Goal: Check status: Check status

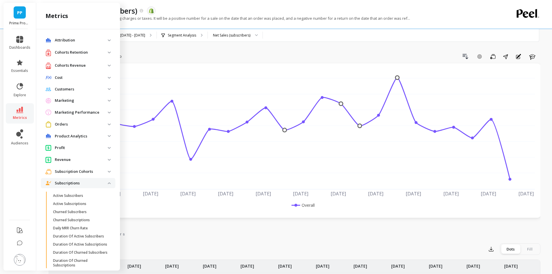
scroll to position [214, 0]
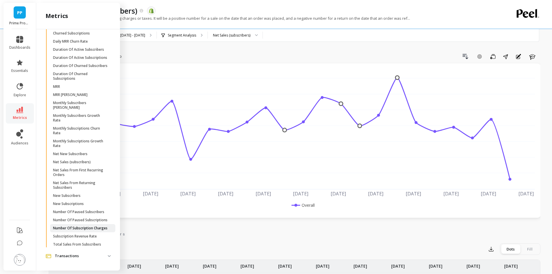
click at [83, 226] on p "Number Of Subscription Charges" at bounding box center [80, 228] width 54 height 5
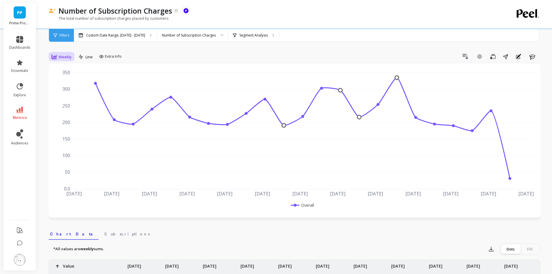
click at [66, 57] on span "Weekly" at bounding box center [65, 57] width 13 height 6
click at [68, 81] on div "Daily" at bounding box center [70, 81] width 33 height 6
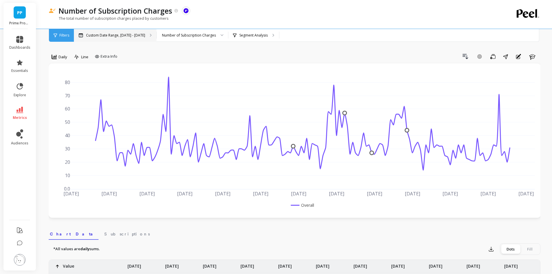
click at [121, 33] on p "Custom Date Range, [DATE] - [DATE]" at bounding box center [115, 35] width 59 height 5
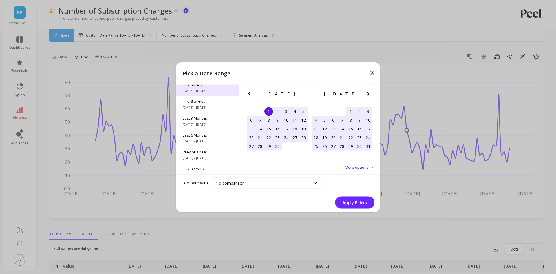
scroll to position [79, 0]
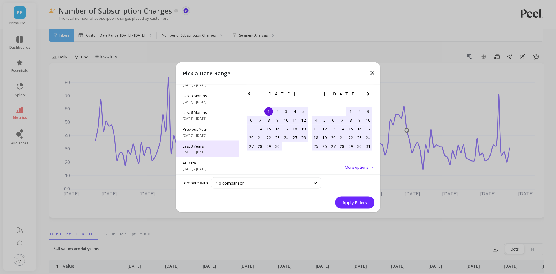
click at [203, 150] on span "[DATE] - [DATE]" at bounding box center [208, 152] width 50 height 5
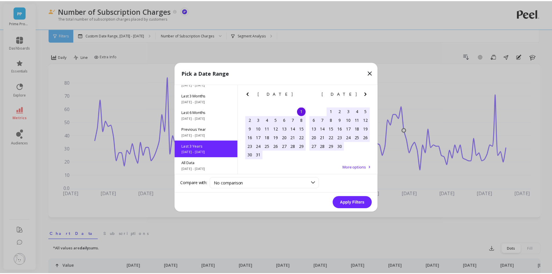
scroll to position [0, 0]
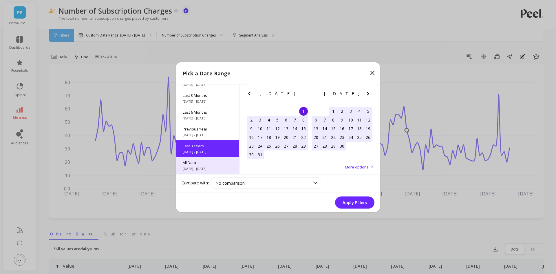
click at [218, 167] on span "[DATE] - [DATE]" at bounding box center [208, 168] width 50 height 5
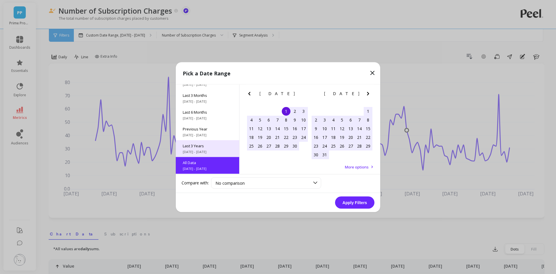
click at [213, 148] on span "Last 3 Years" at bounding box center [208, 145] width 50 height 5
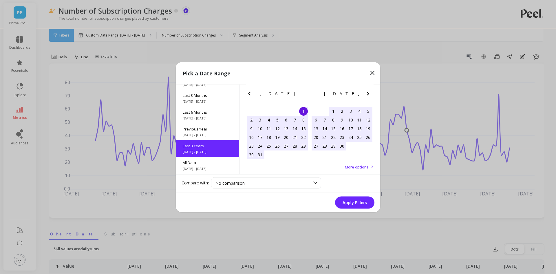
click at [349, 200] on button "Apply Filters" at bounding box center [354, 202] width 39 height 12
